Goal: Navigation & Orientation: Find specific page/section

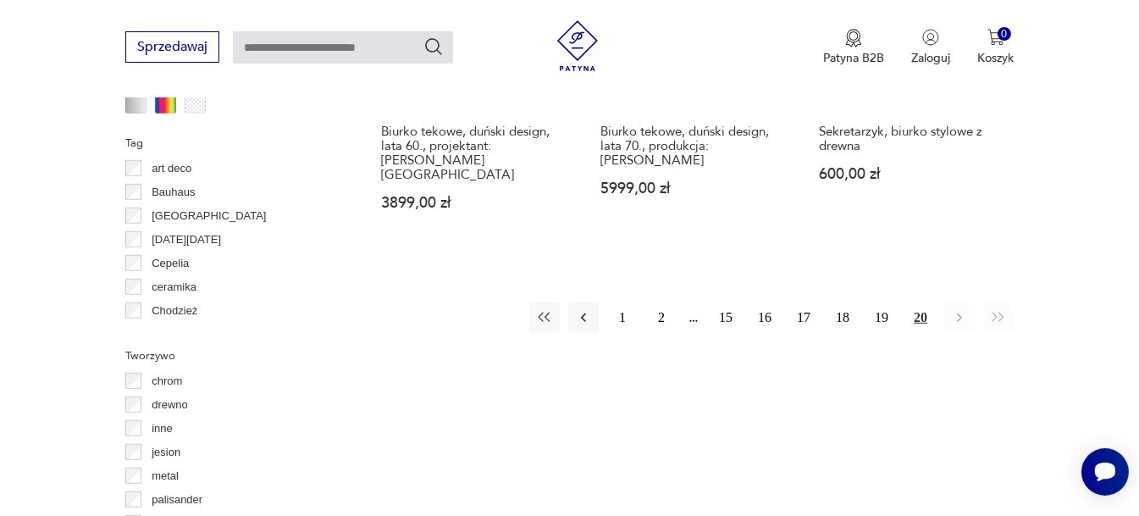
scroll to position [1549, 0]
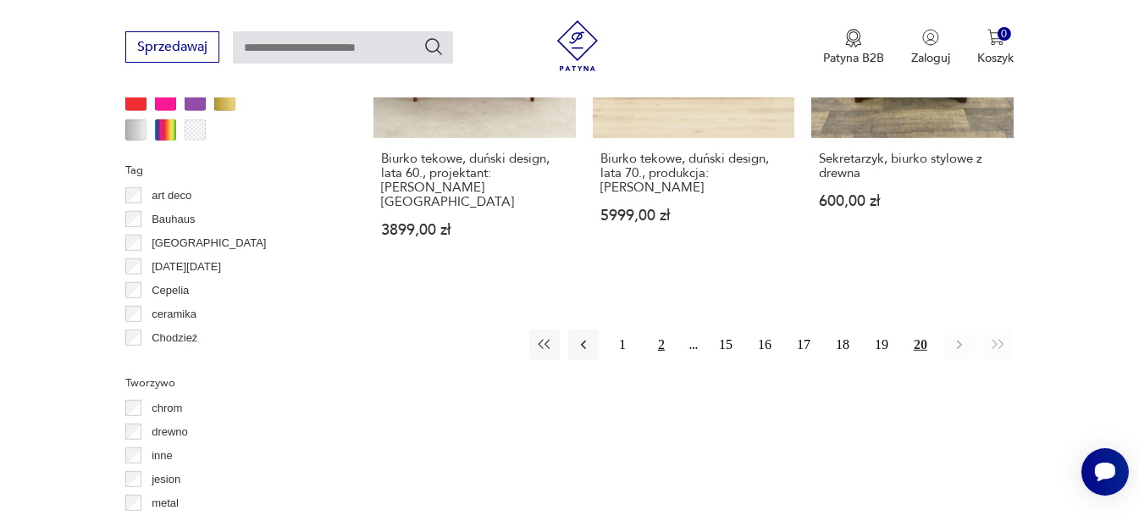
click at [660, 329] on button "2" at bounding box center [661, 344] width 30 height 30
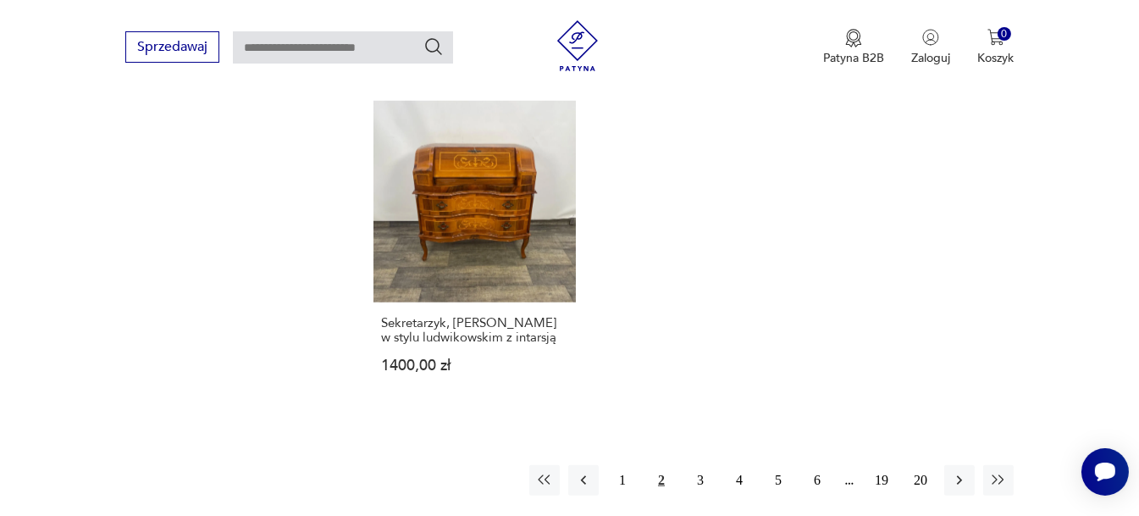
scroll to position [2649, 0]
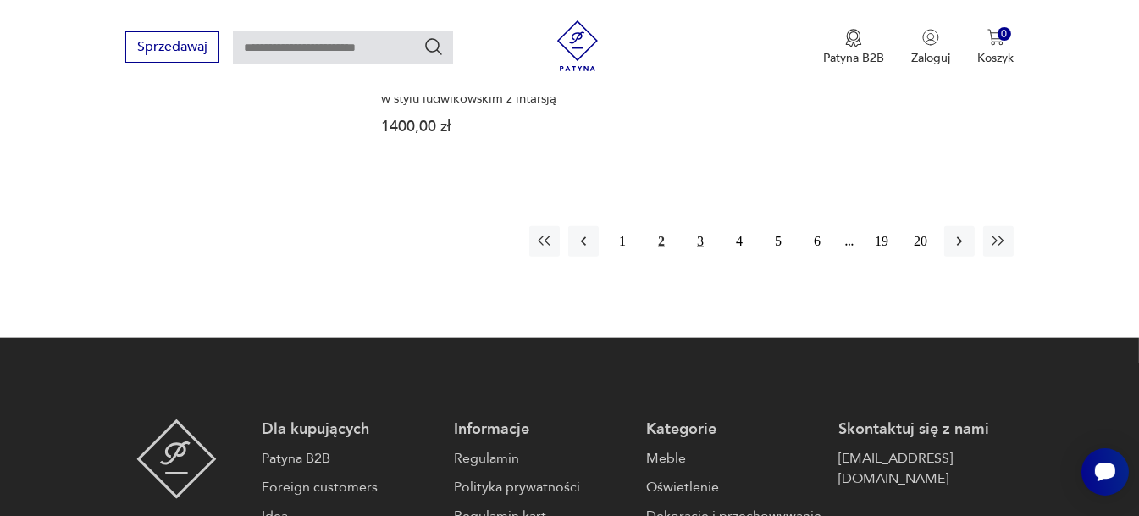
click at [693, 226] on button "3" at bounding box center [700, 241] width 30 height 30
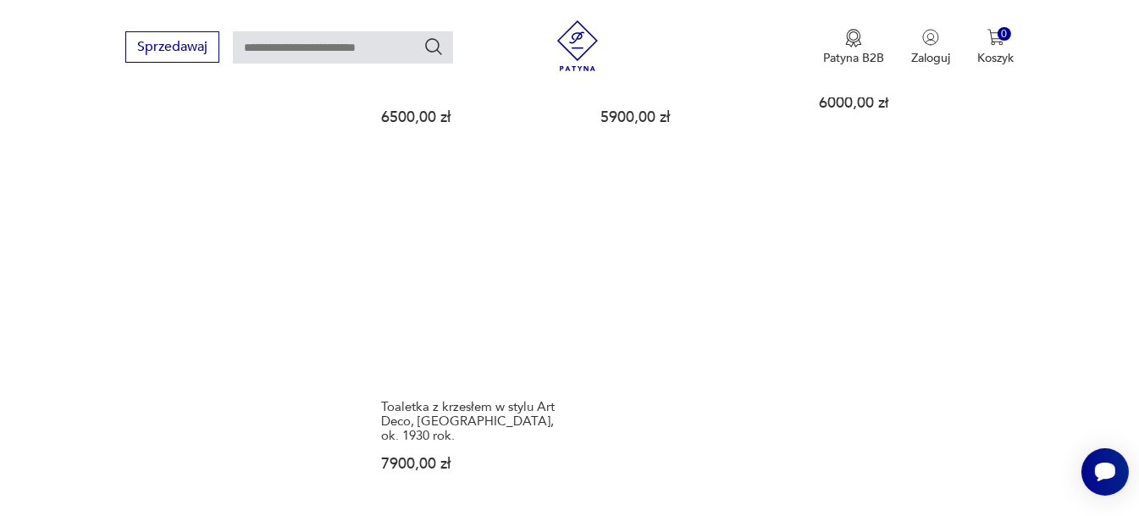
scroll to position [2395, 0]
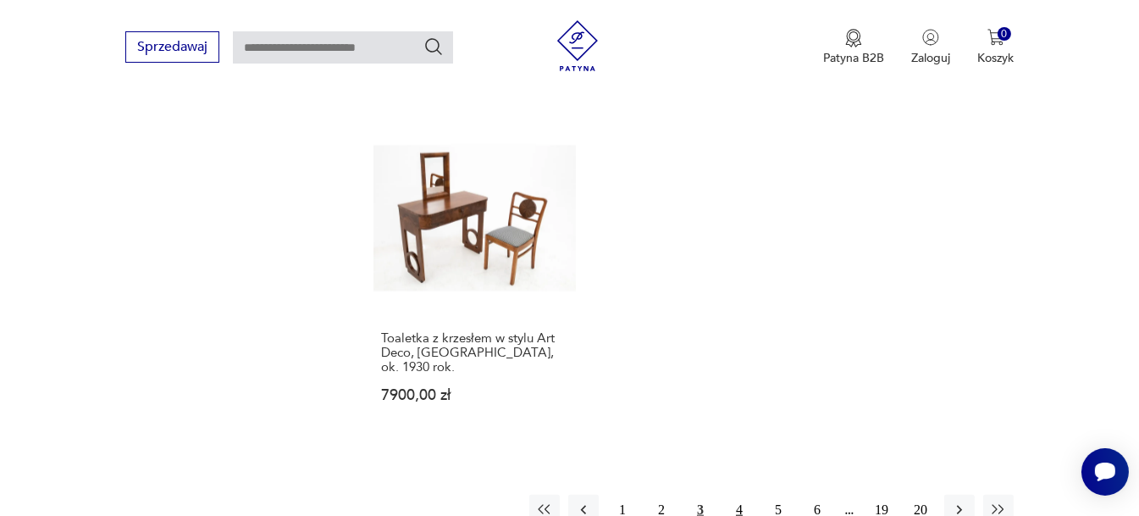
click at [746, 494] on button "4" at bounding box center [739, 509] width 30 height 30
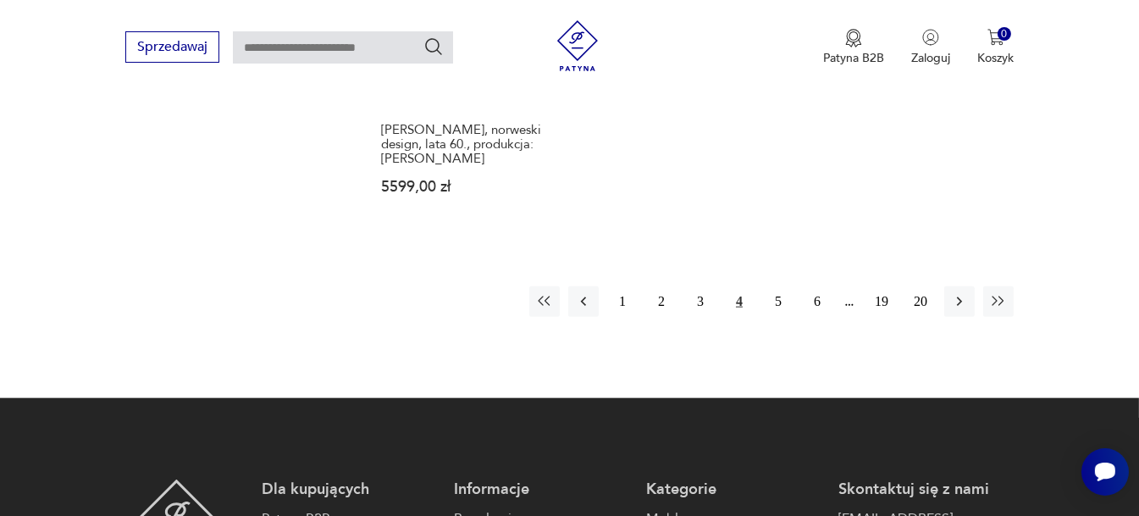
scroll to position [2649, 0]
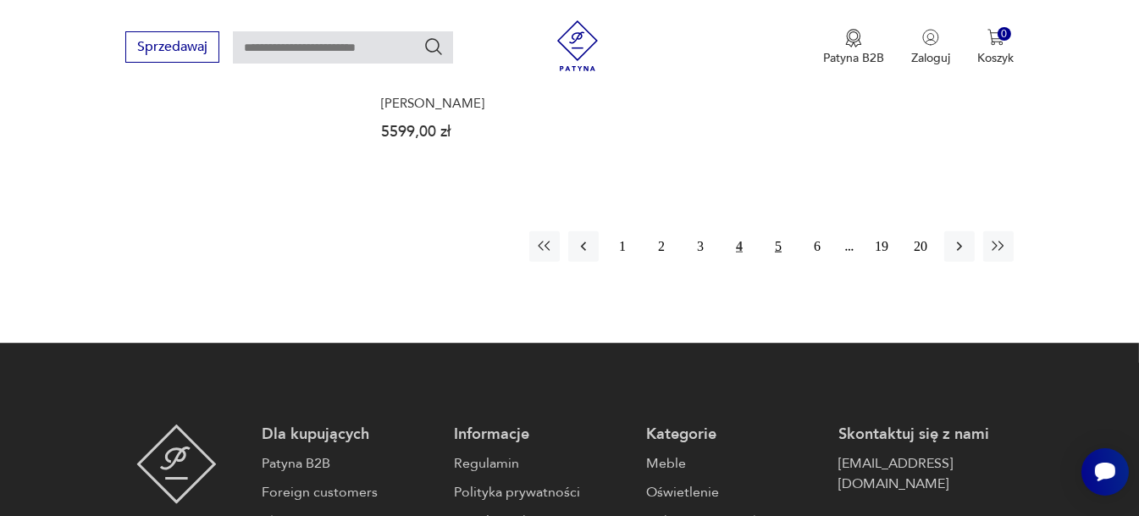
click at [781, 231] on button "5" at bounding box center [778, 246] width 30 height 30
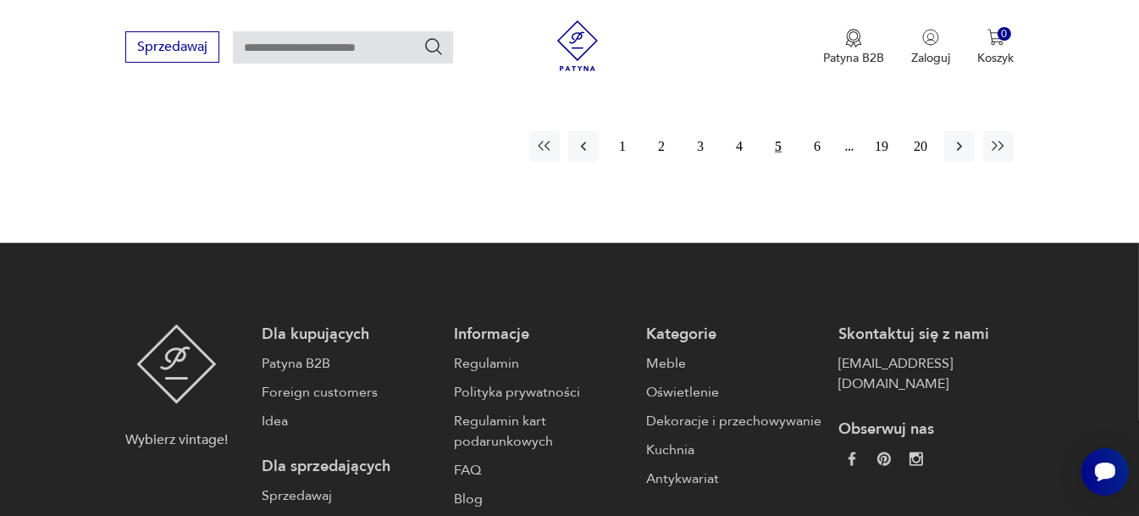
scroll to position [2819, 0]
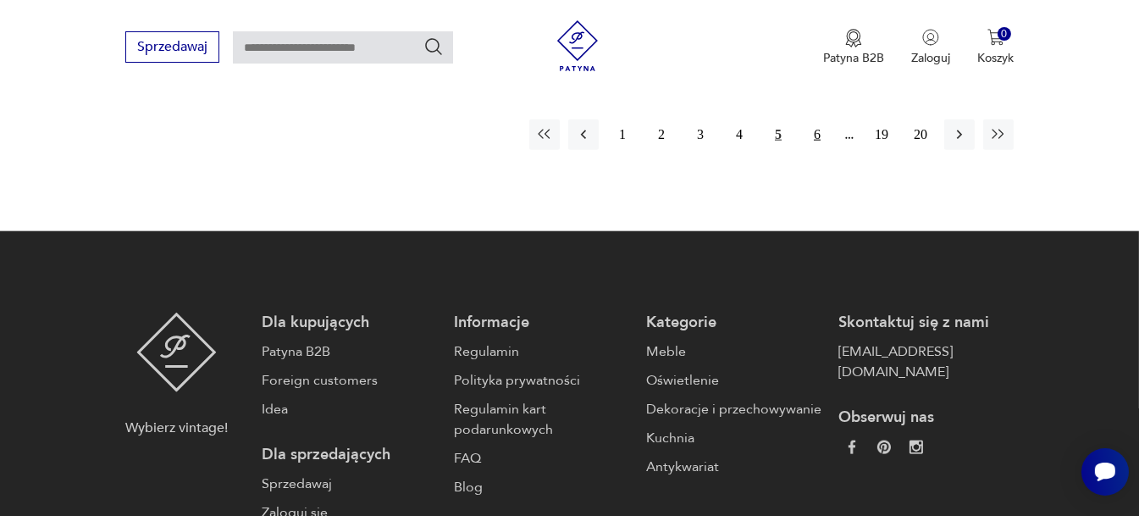
click at [823, 119] on button "6" at bounding box center [817, 134] width 30 height 30
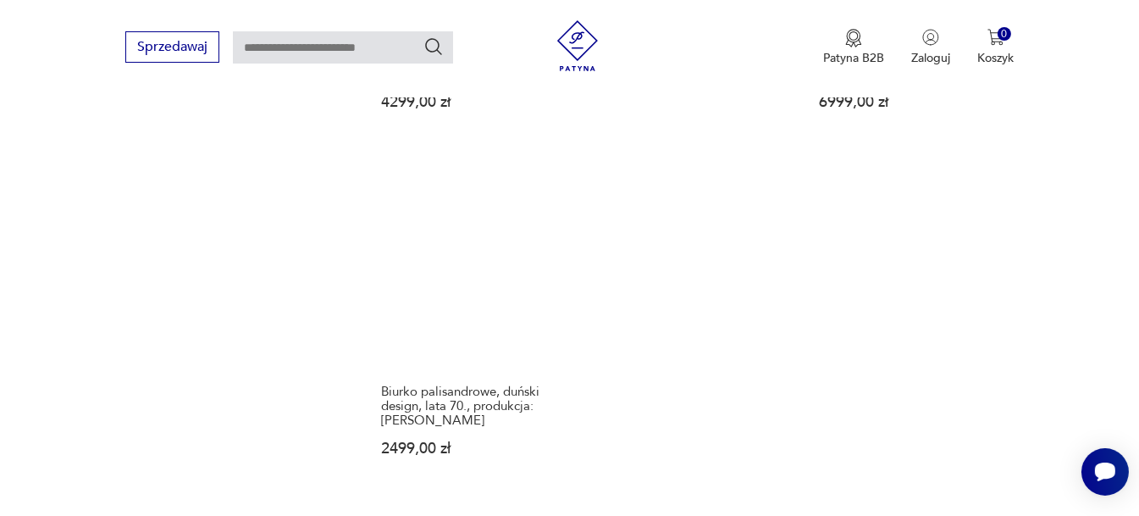
scroll to position [2480, 0]
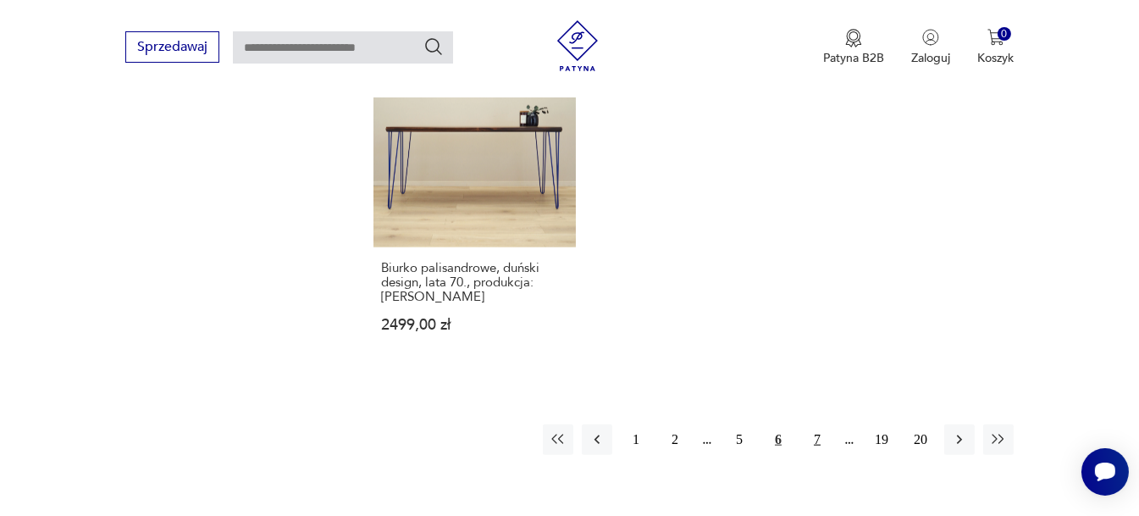
click at [820, 424] on button "7" at bounding box center [817, 439] width 30 height 30
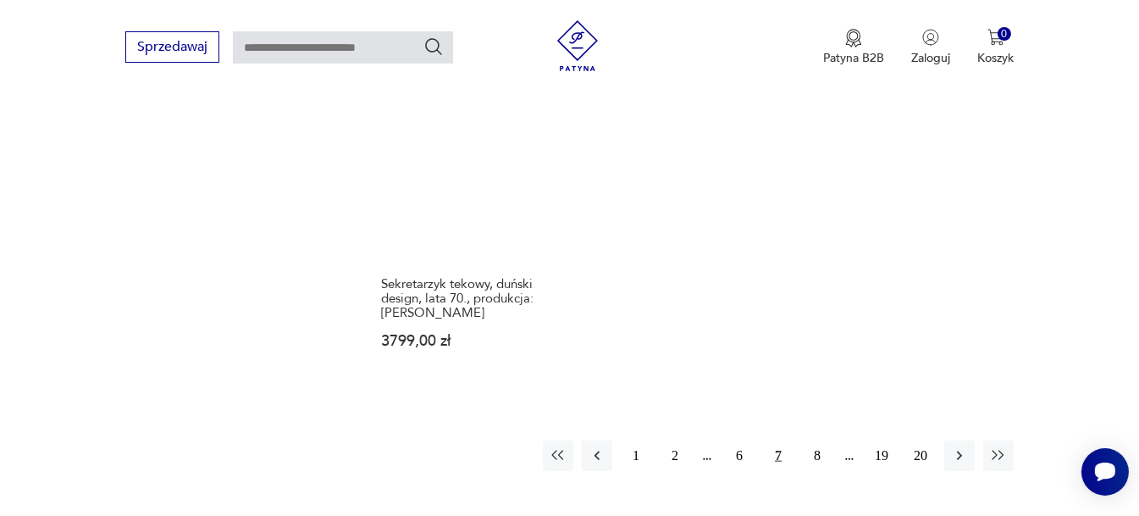
scroll to position [2480, 0]
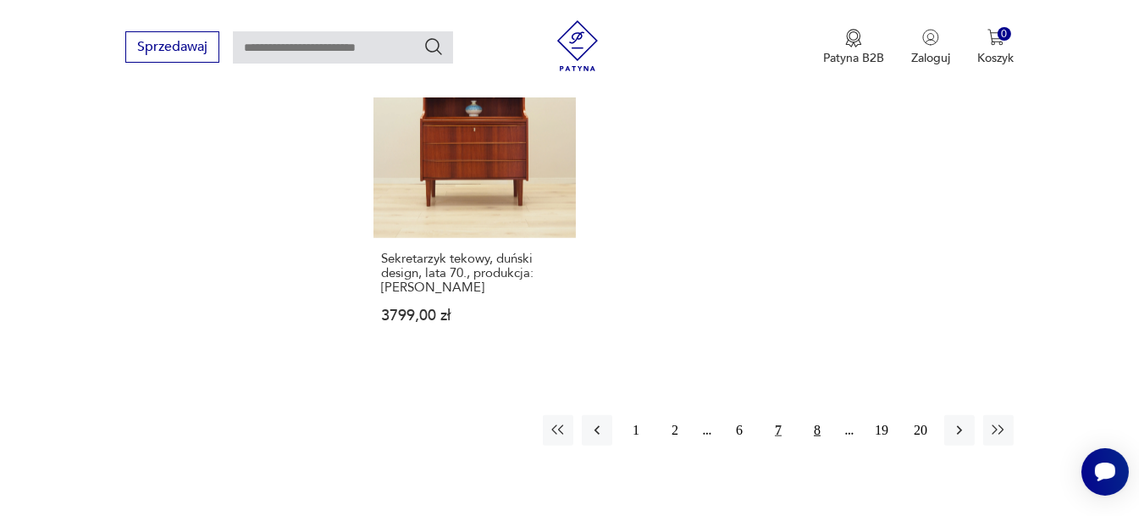
click at [815, 427] on button "8" at bounding box center [817, 430] width 30 height 30
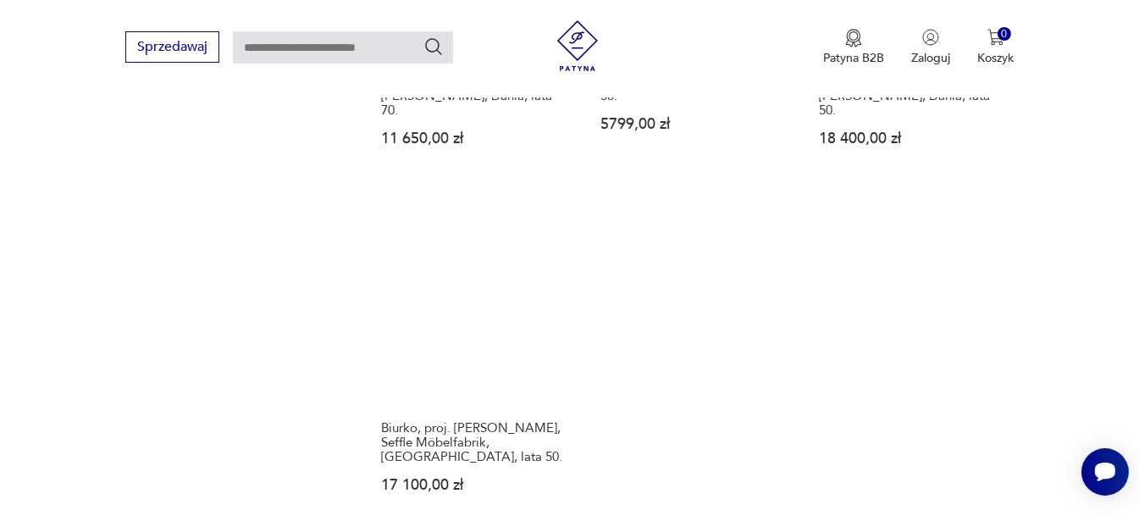
scroll to position [2395, 0]
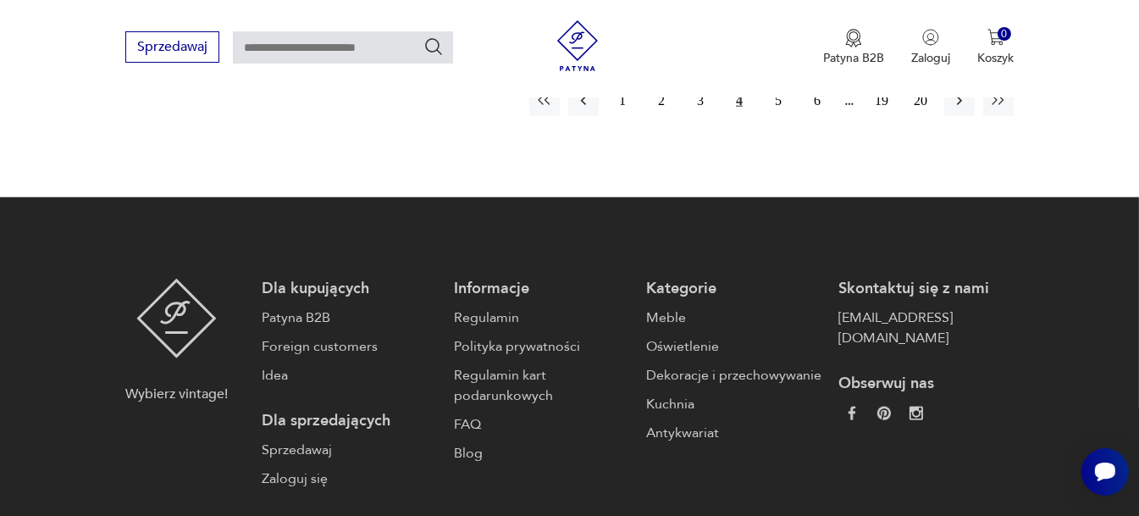
scroll to position [2649, 0]
